Goal: Navigation & Orientation: Go to known website

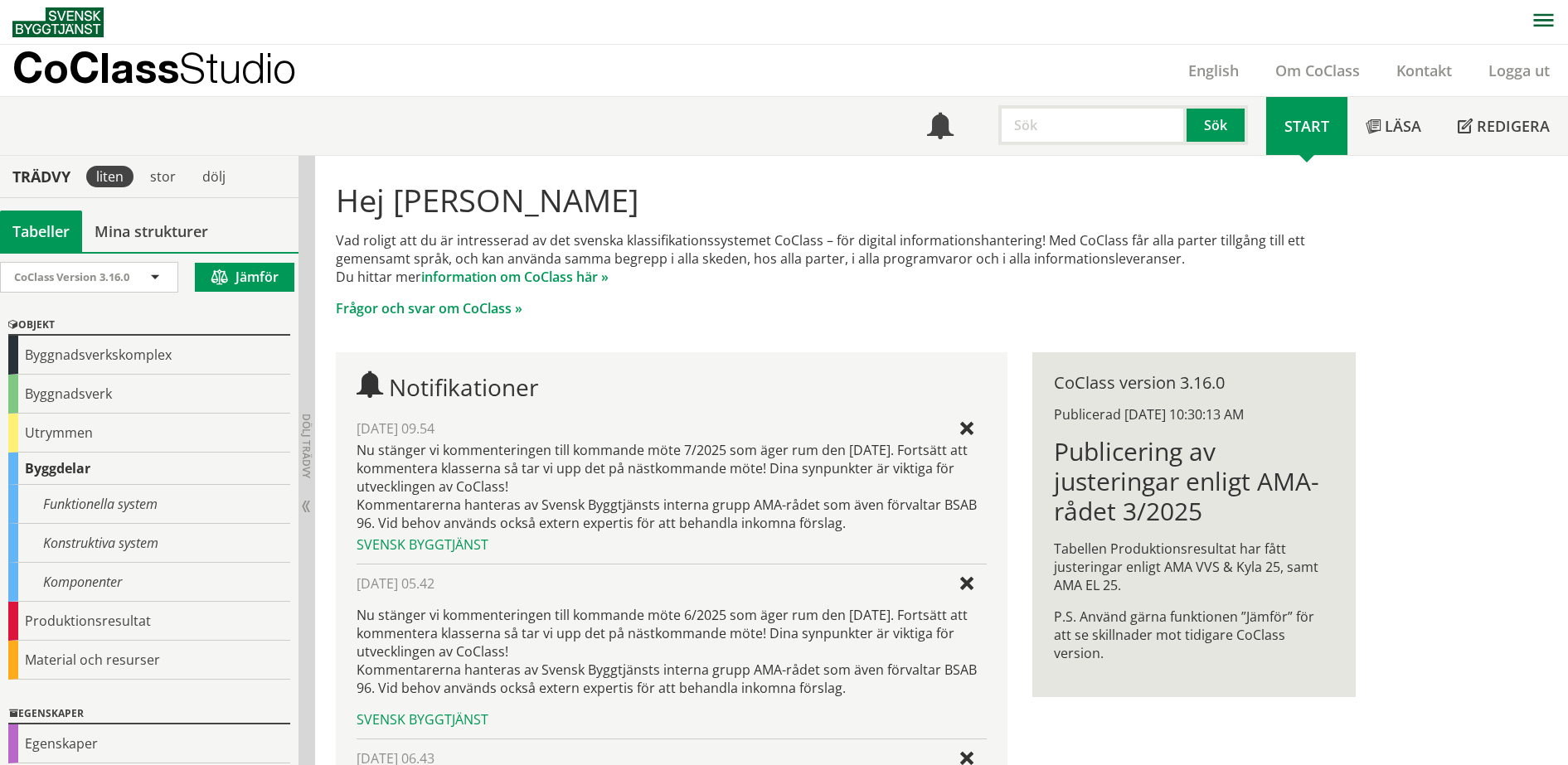
click at [149, 68] on p "CoClass Studio" at bounding box center [154, 67] width 284 height 19
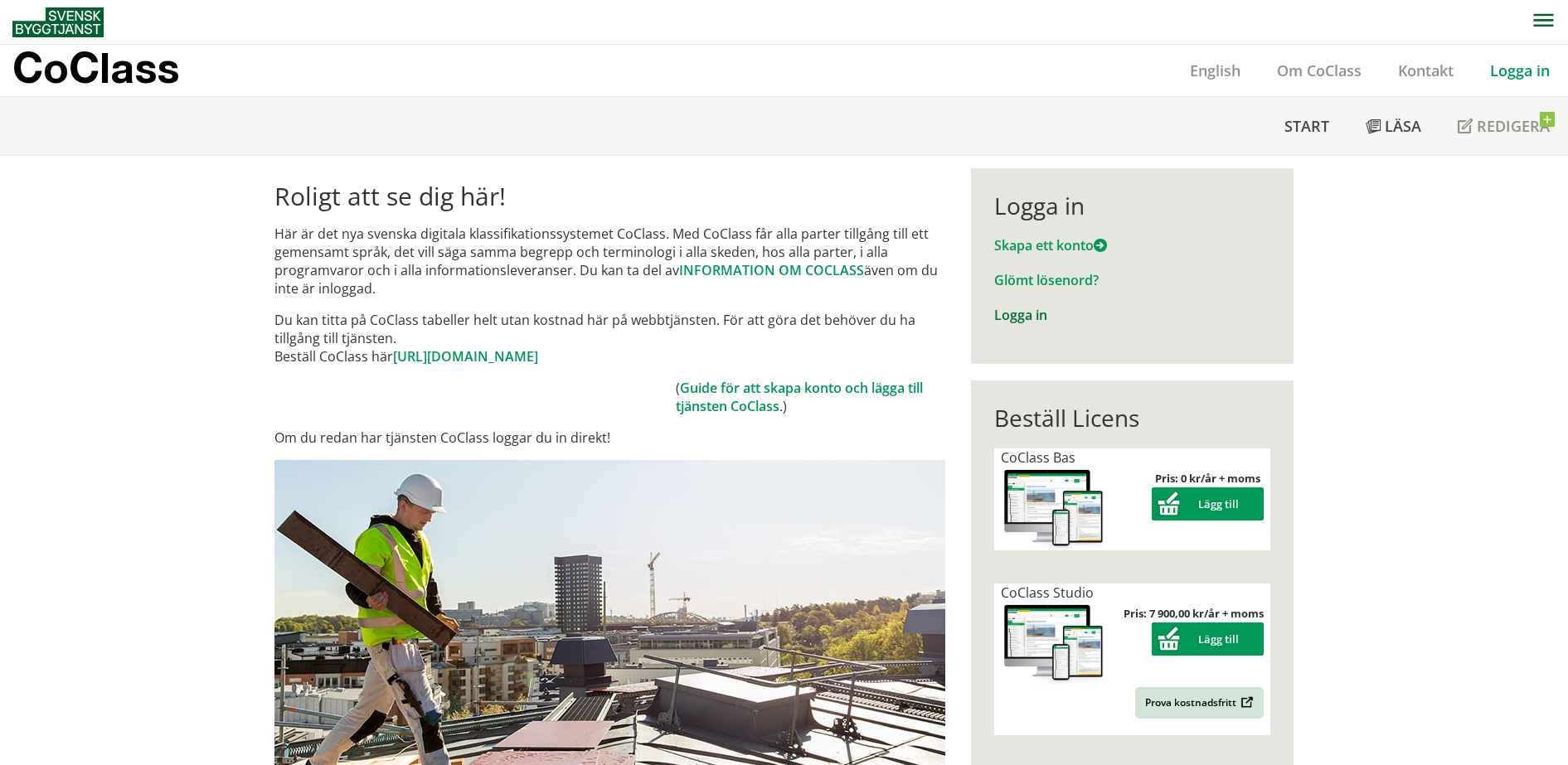
click at [1018, 318] on link "Logga in" at bounding box center [1020, 315] width 53 height 18
